Goal: Navigation & Orientation: Understand site structure

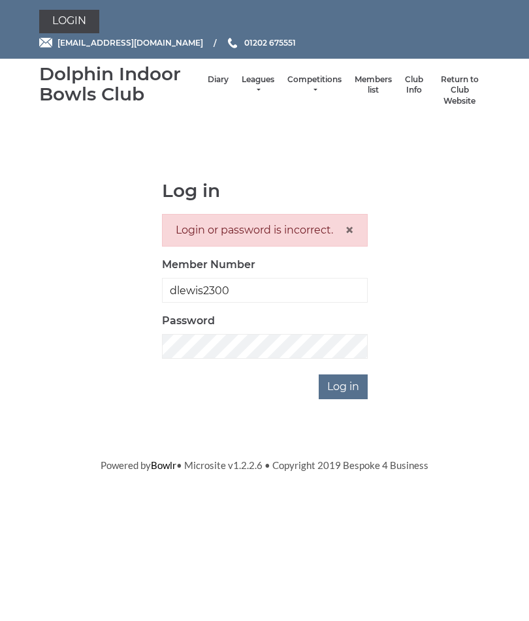
click at [355, 383] on input "Log in" at bounding box center [343, 387] width 49 height 25
click at [210, 86] on link "Diary" at bounding box center [218, 79] width 21 height 11
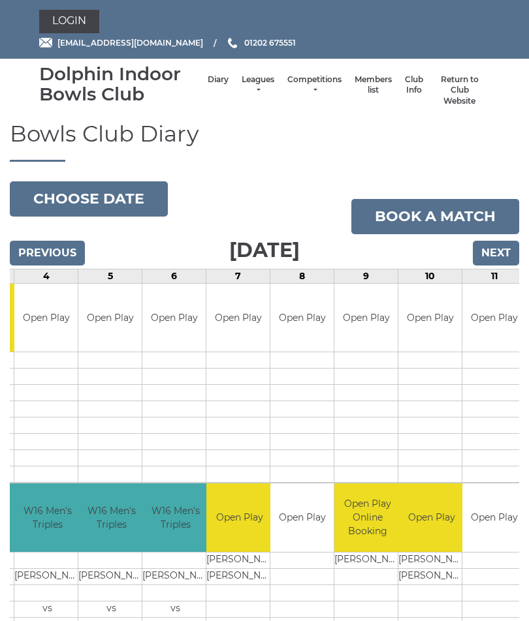
scroll to position [0, 237]
click at [405, 92] on link "Club Info" at bounding box center [414, 85] width 18 height 22
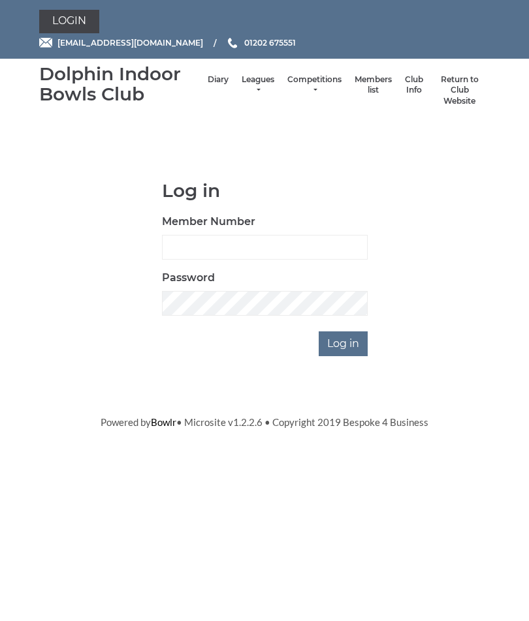
click at [450, 94] on link "Return to Club Website" at bounding box center [459, 90] width 47 height 33
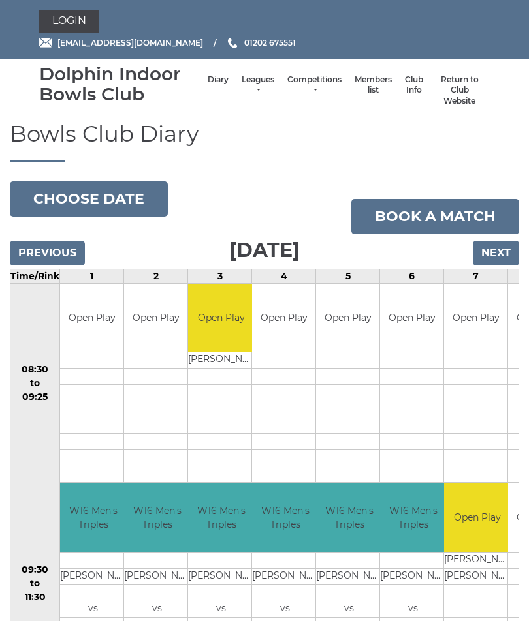
click at [242, 85] on link "Leagues" at bounding box center [258, 85] width 33 height 22
